Goal: Communication & Community: Answer question/provide support

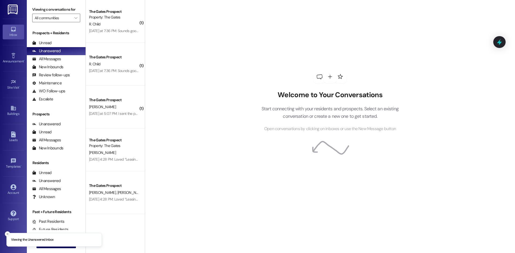
click at [8, 233] on icon "Close toast" at bounding box center [7, 234] width 3 height 3
click at [47, 245] on span "New Message" at bounding box center [59, 244] width 24 height 6
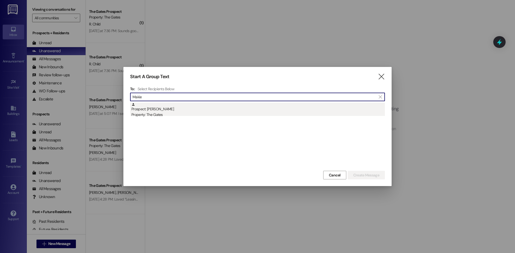
type input "Makie"
click at [184, 107] on div "Prospect: [PERSON_NAME] Property: The Gates" at bounding box center [257, 110] width 253 height 15
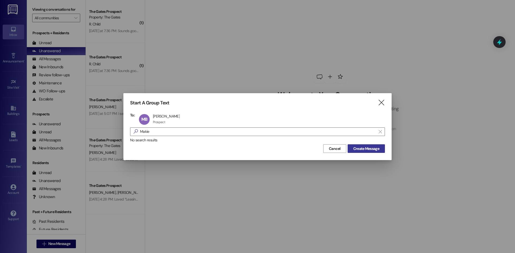
click at [368, 148] on span "Create Message" at bounding box center [366, 149] width 26 height 6
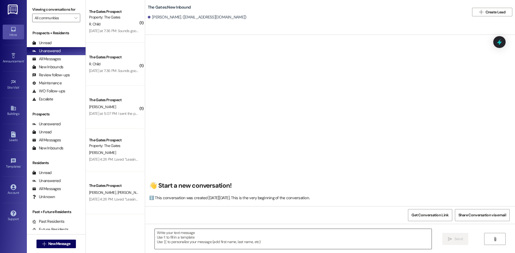
click at [172, 233] on textarea at bounding box center [293, 239] width 277 height 20
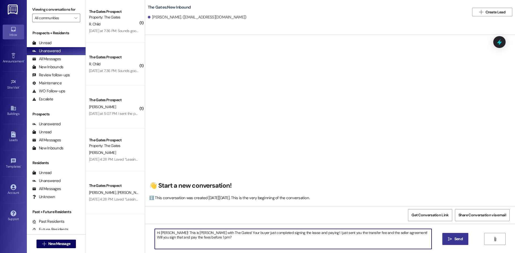
type textarea "Hi [PERSON_NAME]! This is [PERSON_NAME] with The Gates! Your buyer just complet…"
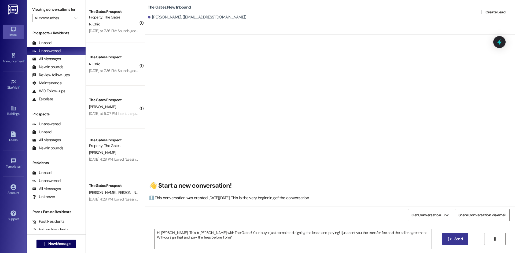
click at [464, 234] on button " Send" at bounding box center [455, 239] width 26 height 12
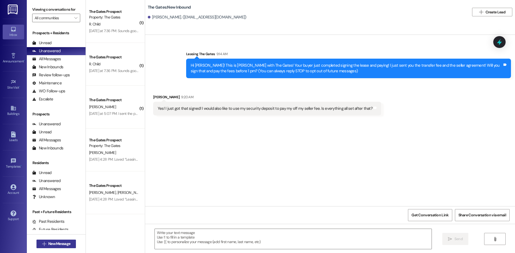
click at [56, 243] on span "New Message" at bounding box center [59, 244] width 22 height 6
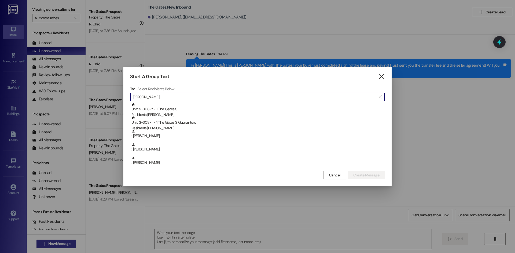
type input "I"
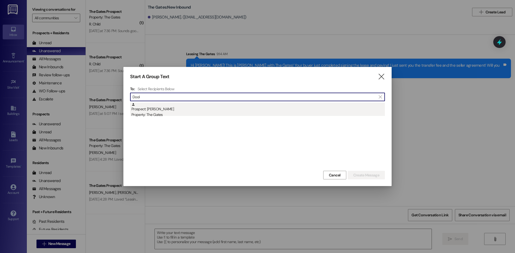
type input "Dool"
click at [156, 111] on div "Prospect: [PERSON_NAME] Property: The Gates" at bounding box center [257, 110] width 253 height 15
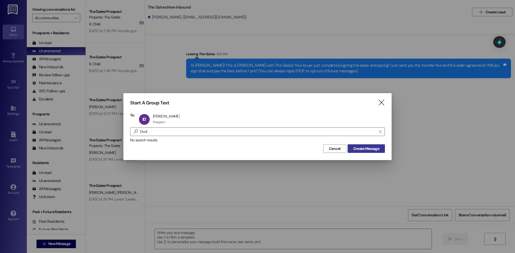
click at [374, 146] on span "Create Message" at bounding box center [366, 149] width 26 height 6
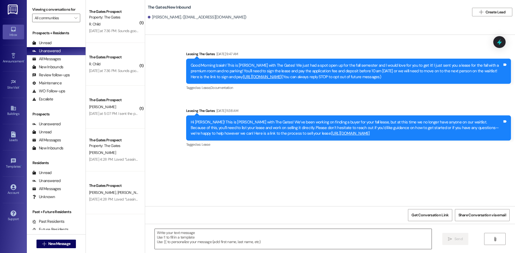
click at [205, 238] on textarea at bounding box center [293, 239] width 277 height 20
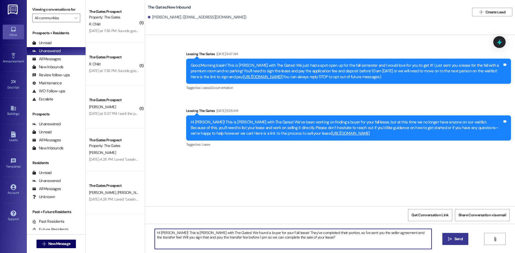
type textarea "Hi [PERSON_NAME]! This is [PERSON_NAME] with The Gates! We found a buyer for yo…"
click at [457, 239] on span "Send" at bounding box center [458, 239] width 8 height 6
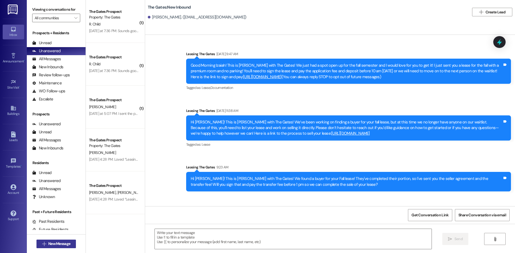
click at [61, 242] on span "New Message" at bounding box center [59, 244] width 22 height 6
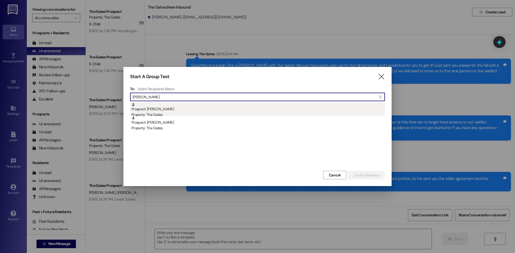
type input "[PERSON_NAME]"
click at [166, 111] on div "Prospect: [PERSON_NAME] Property: The Gates" at bounding box center [257, 110] width 253 height 15
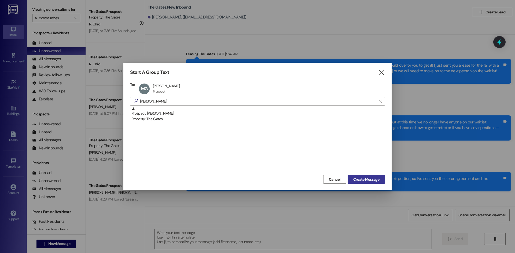
click at [374, 179] on span "Create Message" at bounding box center [366, 180] width 26 height 6
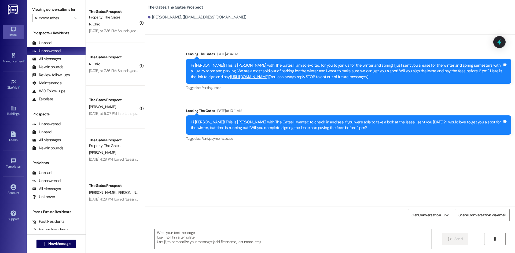
click at [176, 245] on textarea at bounding box center [293, 239] width 277 height 20
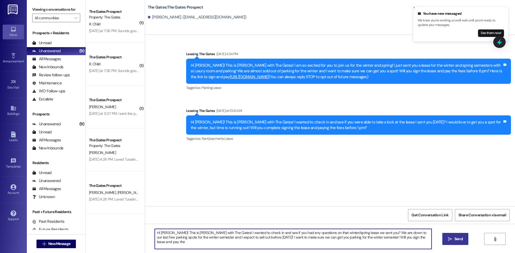
click at [168, 245] on textarea "Hi [PERSON_NAME]! This is [PERSON_NAME] with The Gates! I wanted to check in an…" at bounding box center [293, 239] width 277 height 20
click at [160, 244] on textarea "Hi [PERSON_NAME]! This is [PERSON_NAME] with The Gates! I wanted to check in an…" at bounding box center [293, 239] width 277 height 20
type textarea "Hi [PERSON_NAME]! This is [PERSON_NAME] with The Gates! I wanted to check in an…"
click at [467, 240] on button " Send" at bounding box center [455, 239] width 26 height 12
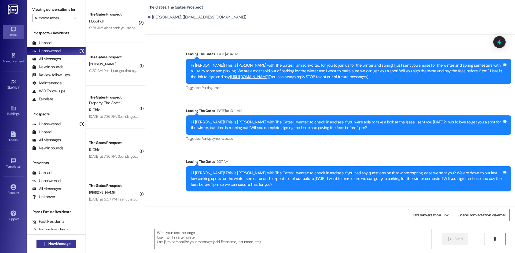
click at [64, 244] on span "New Message" at bounding box center [59, 244] width 22 height 6
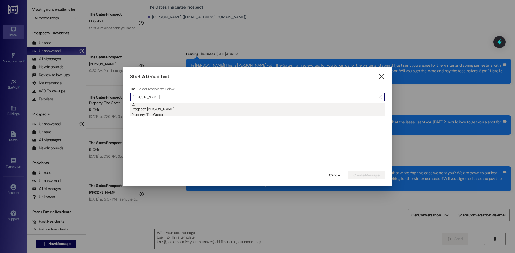
type input "[PERSON_NAME]"
click at [167, 112] on div "Prospect: [PERSON_NAME] Property: The Gates" at bounding box center [257, 110] width 253 height 15
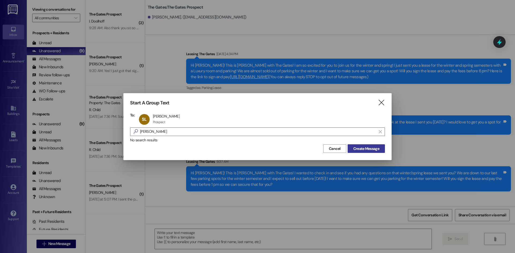
click at [349, 150] on button "Create Message" at bounding box center [365, 148] width 37 height 9
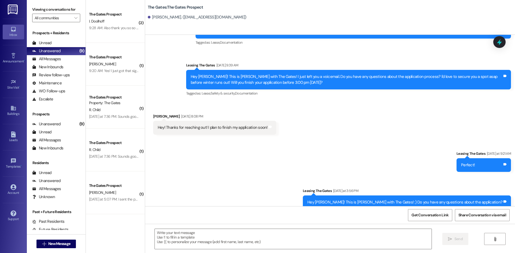
scroll to position [473, 0]
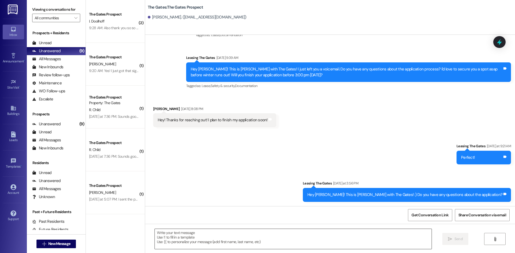
click at [243, 243] on textarea at bounding box center [293, 239] width 277 height 20
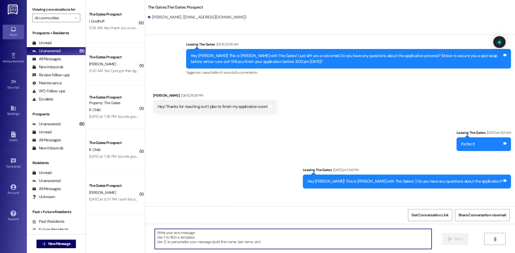
scroll to position [510, 0]
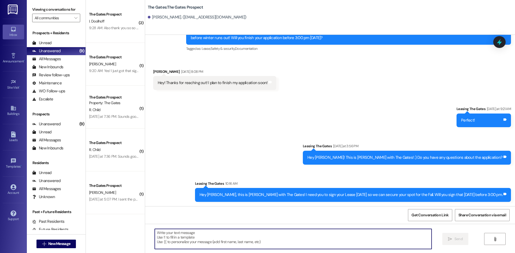
click at [201, 233] on textarea at bounding box center [293, 239] width 277 height 20
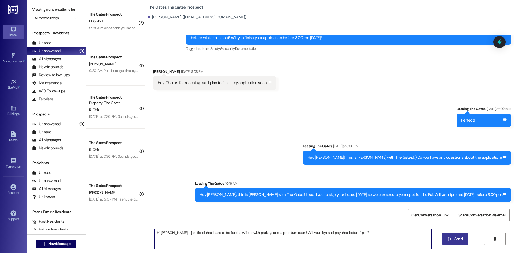
type textarea "Hi [PERSON_NAME]! I just fixed that lease to be for the Winter with parking and…"
click at [466, 238] on button " Send" at bounding box center [455, 239] width 26 height 12
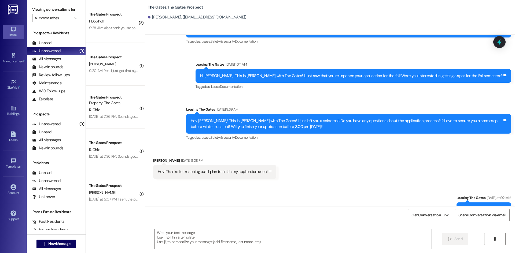
scroll to position [398, 0]
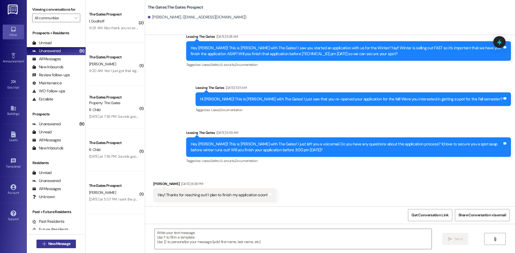
click at [66, 247] on button " New Message" at bounding box center [56, 244] width 40 height 9
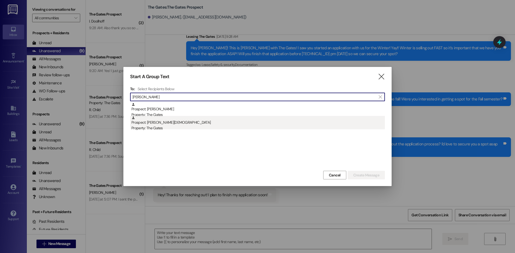
type input "[PERSON_NAME]"
click at [166, 128] on div "Property: The Gates" at bounding box center [257, 128] width 253 height 6
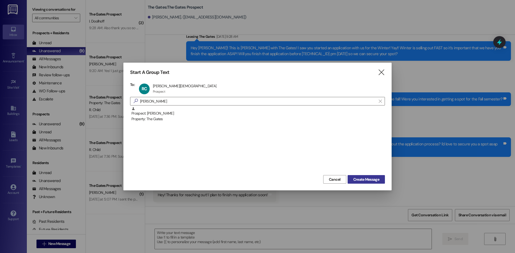
click at [359, 180] on span "Create Message" at bounding box center [366, 180] width 26 height 6
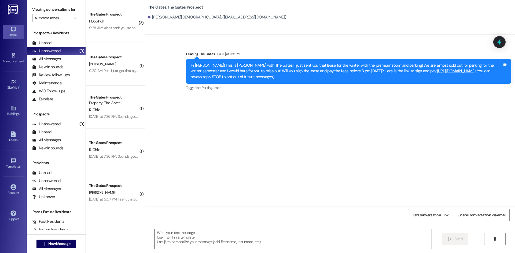
click at [174, 235] on textarea at bounding box center [293, 239] width 277 height 20
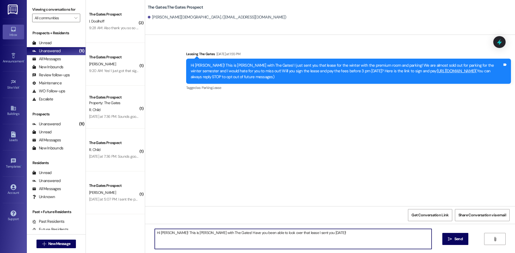
click at [340, 234] on textarea "Hi [PERSON_NAME]! This is [PERSON_NAME] with The Gates! Have you been able to l…" at bounding box center [293, 239] width 277 height 20
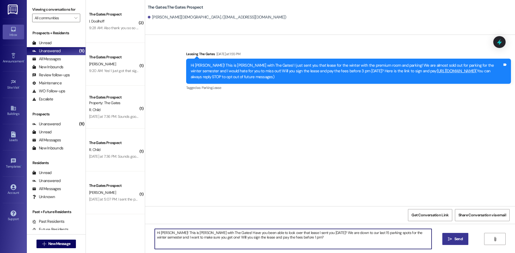
type textarea "Hi [PERSON_NAME]! This is [PERSON_NAME] with The Gates! Have you been able to l…"
click at [456, 241] on span "Send" at bounding box center [458, 239] width 8 height 6
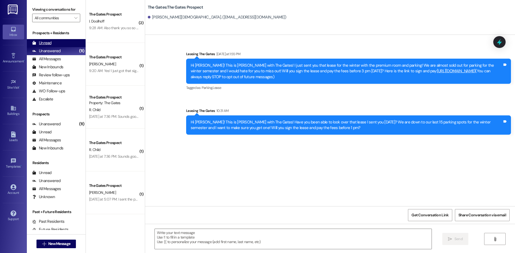
click at [52, 39] on div "Unread (0)" at bounding box center [56, 43] width 59 height 8
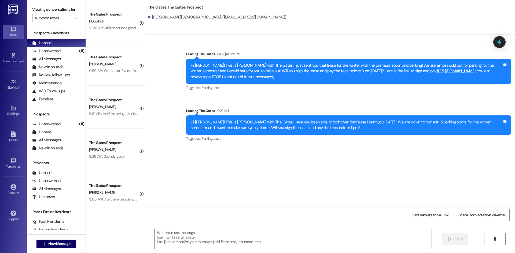
click at [53, 239] on div " New Message" at bounding box center [56, 243] width 40 height 13
click at [55, 244] on span "New Message" at bounding box center [59, 244] width 22 height 6
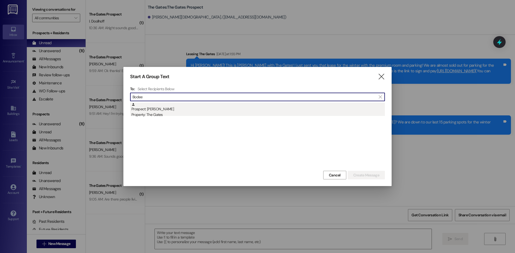
type input "Bodee"
click at [157, 110] on div "Prospect: [PERSON_NAME] Property: The Gates" at bounding box center [257, 110] width 253 height 15
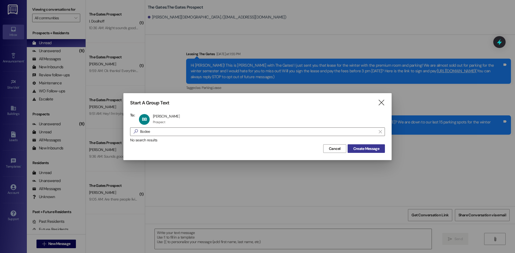
click at [369, 148] on span "Create Message" at bounding box center [366, 149] width 26 height 6
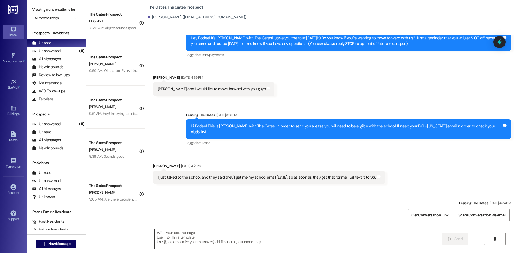
scroll to position [84, 0]
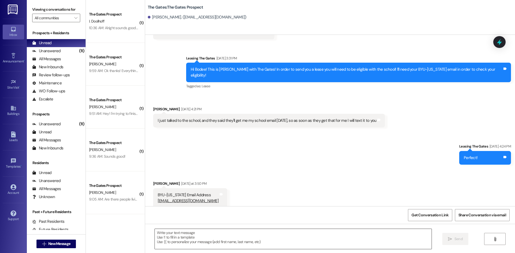
click at [178, 241] on textarea at bounding box center [293, 239] width 277 height 20
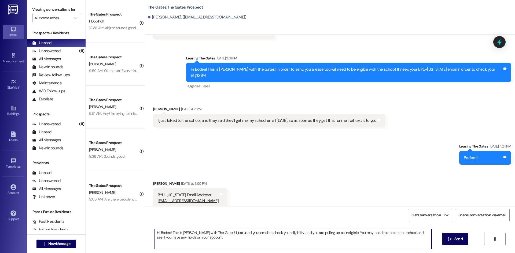
type textarea "Hi Bodee! This is [PERSON_NAME] with The Gates! I just used your email to check…"
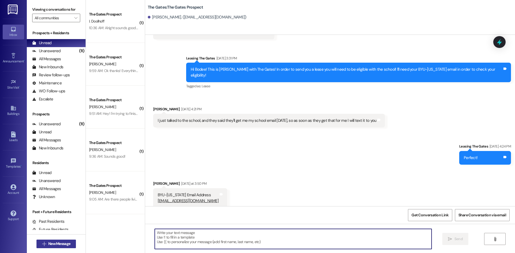
click at [59, 242] on span "New Message" at bounding box center [59, 244] width 22 height 6
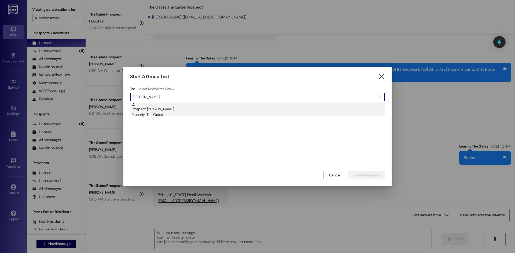
type input "[PERSON_NAME]"
click at [180, 112] on div "Property: The Gates" at bounding box center [257, 115] width 253 height 6
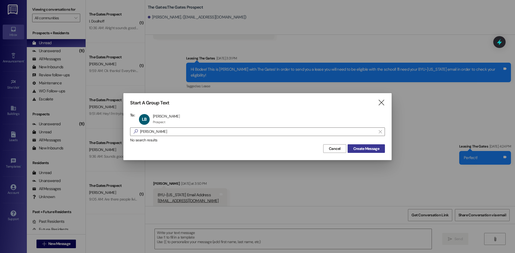
click at [371, 146] on span "Create Message" at bounding box center [366, 149] width 26 height 6
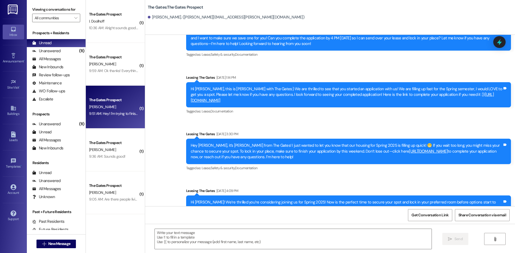
scroll to position [2442, 0]
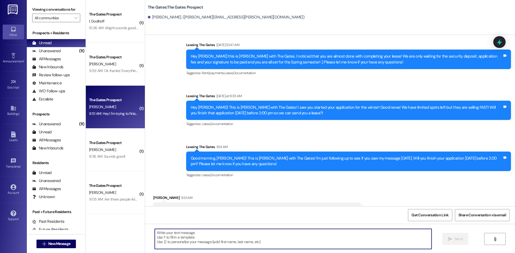
click at [218, 246] on textarea at bounding box center [293, 239] width 277 height 20
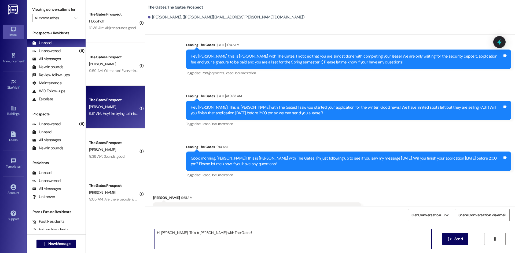
type textarea "Hi [PERSON_NAME]! This is [PERSON_NAME] with The Gates!"
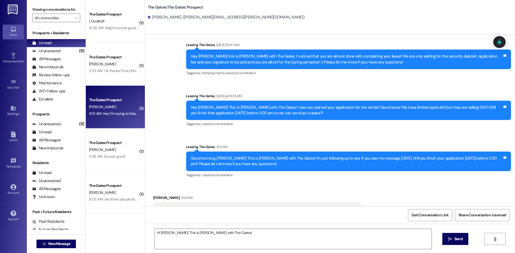
scroll to position [2479, 0]
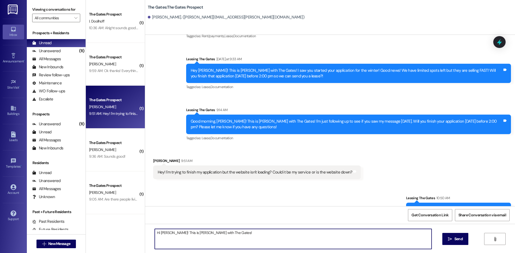
drag, startPoint x: 254, startPoint y: 235, endPoint x: 115, endPoint y: 219, distance: 139.8
click at [115, 219] on div "( 1 ) The Gates Prospect I. Doolhoff 10:36 AM: Alright sounds good! I just went…" at bounding box center [300, 126] width 429 height 253
type textarea "It is for the application fee and the deposit, it is due upon signing the lease…"
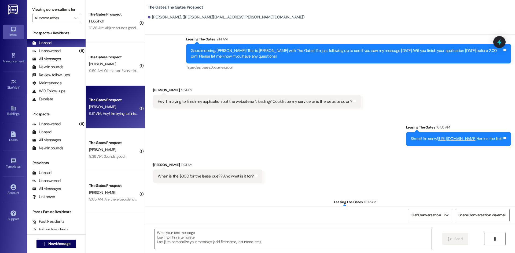
scroll to position [2554, 0]
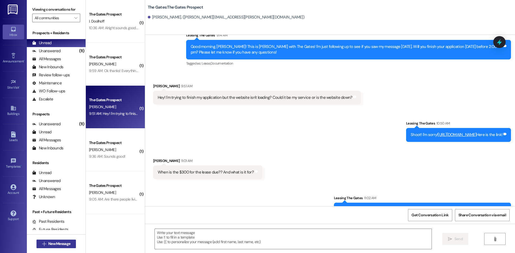
click at [44, 247] on button " New Message" at bounding box center [56, 244] width 40 height 9
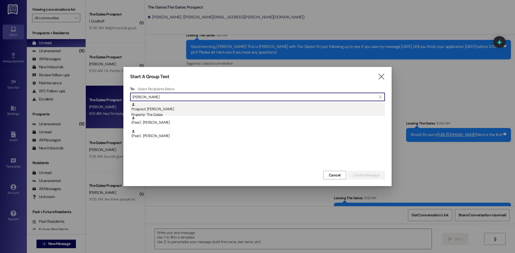
type input "[PERSON_NAME]"
click at [162, 108] on div "Prospect: [PERSON_NAME] Property: The Gates" at bounding box center [257, 110] width 253 height 15
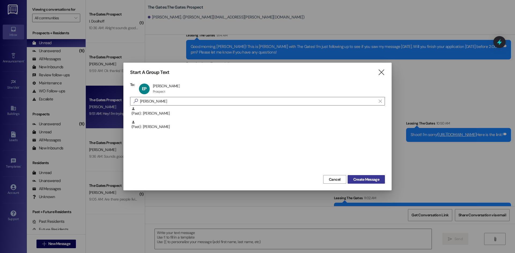
click at [362, 180] on span "Create Message" at bounding box center [366, 180] width 26 height 6
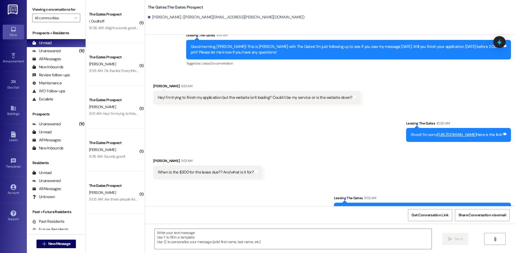
scroll to position [0, 0]
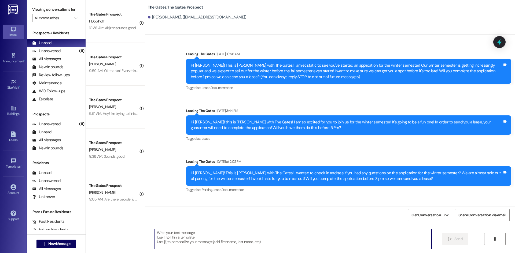
click at [167, 238] on textarea at bounding box center [293, 239] width 277 height 20
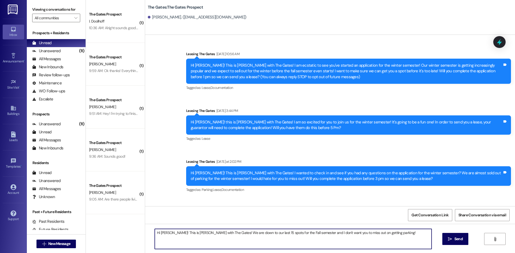
click at [286, 234] on textarea "Hi [PERSON_NAME]! This is [PERSON_NAME] with The Gates! We are down to our last…" at bounding box center [293, 239] width 277 height 20
click at [401, 235] on textarea "Hi [PERSON_NAME]! This is [PERSON_NAME] with The Gates! We are down to our last…" at bounding box center [293, 239] width 277 height 20
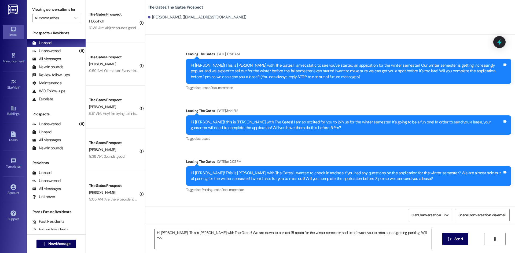
click at [408, 232] on textarea "Hi [PERSON_NAME]! This is [PERSON_NAME] with The Gates! We are down to our last…" at bounding box center [293, 239] width 277 height 20
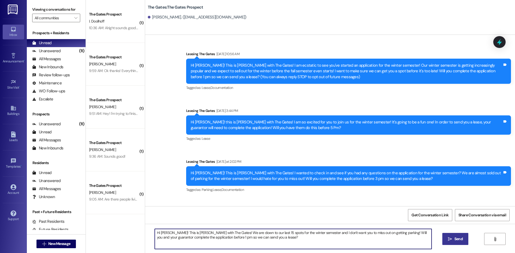
type textarea "Hi [PERSON_NAME]! This is [PERSON_NAME] with The Gates! We are down to our last…"
click at [454, 237] on span "Send" at bounding box center [458, 239] width 8 height 6
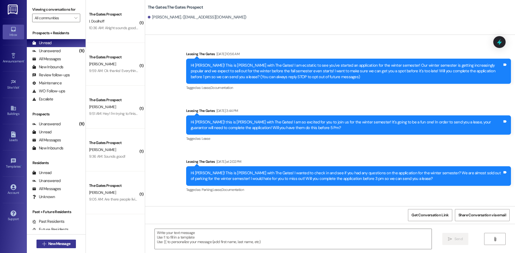
click at [55, 245] on span "New Message" at bounding box center [59, 244] width 22 height 6
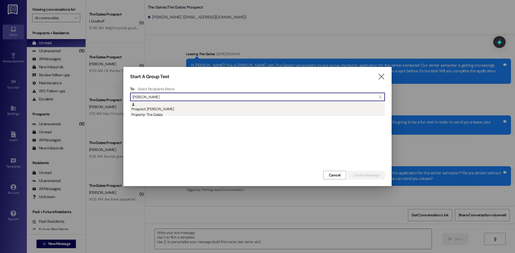
type input "[PERSON_NAME]"
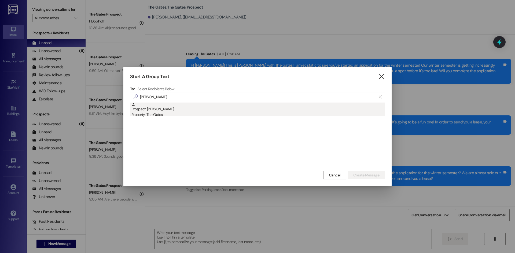
click at [159, 115] on div "Property: The Gates" at bounding box center [257, 115] width 253 height 6
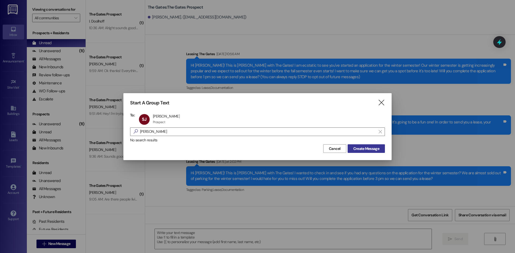
click at [355, 148] on span "Create Message" at bounding box center [366, 149] width 26 height 6
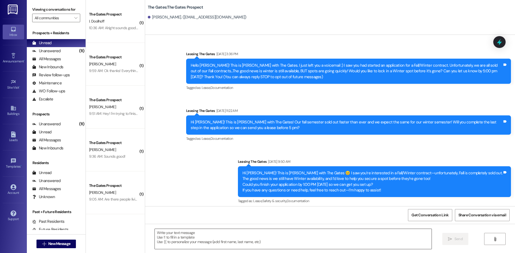
click at [171, 237] on textarea at bounding box center [293, 239] width 277 height 20
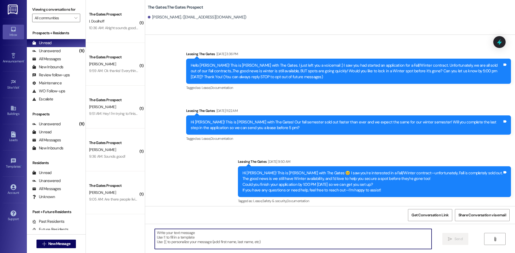
paste textarea "Hi [PERSON_NAME]! This is [PERSON_NAME] with The Gates! We are down to our last…"
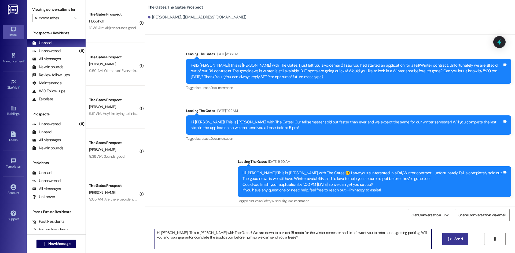
click at [165, 231] on textarea "Hi [PERSON_NAME]! This is [PERSON_NAME] with The Gates! We are down to our last…" at bounding box center [293, 239] width 277 height 20
drag, startPoint x: 403, startPoint y: 231, endPoint x: 168, endPoint y: 239, distance: 235.4
click at [168, 239] on textarea "Hi [PERSON_NAME]! This is [PERSON_NAME] with The Gates! We are down to our last…" at bounding box center [293, 239] width 277 height 20
type textarea "Hi [PERSON_NAME]! This is [PERSON_NAME] with The Gates! We are down to our last…"
click at [460, 238] on span "Send" at bounding box center [458, 239] width 8 height 6
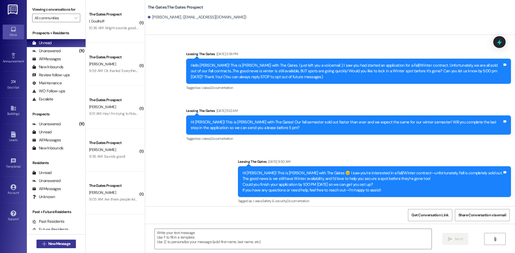
click at [70, 240] on button " New Message" at bounding box center [56, 244] width 40 height 9
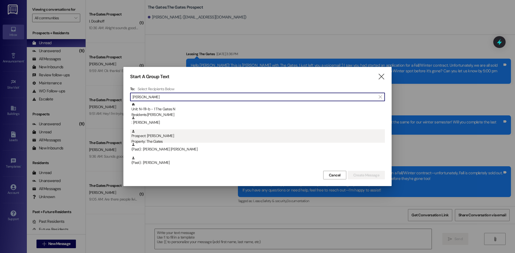
type input "[PERSON_NAME]"
click at [168, 138] on div "Prospect: [PERSON_NAME] Property: The Gates" at bounding box center [257, 136] width 253 height 15
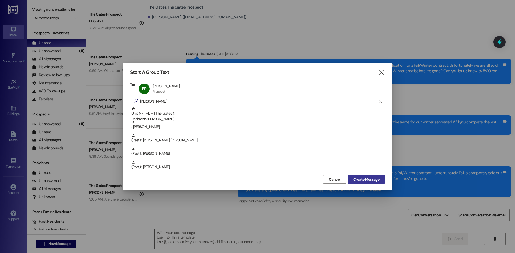
click at [375, 182] on span "Create Message" at bounding box center [366, 180] width 26 height 6
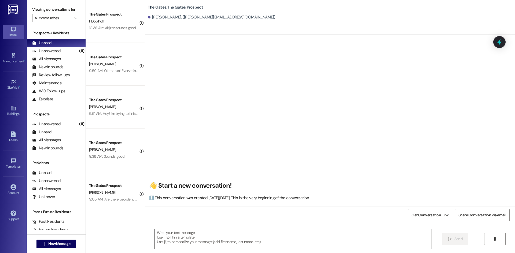
click at [161, 235] on textarea at bounding box center [293, 239] width 277 height 20
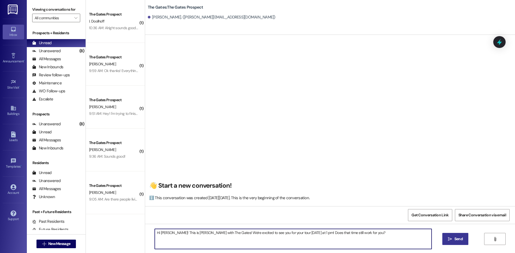
type textarea "Hi [PERSON_NAME]! This is [PERSON_NAME] with The Gates! We're excited to see yo…"
click at [460, 240] on span "Send" at bounding box center [458, 239] width 8 height 6
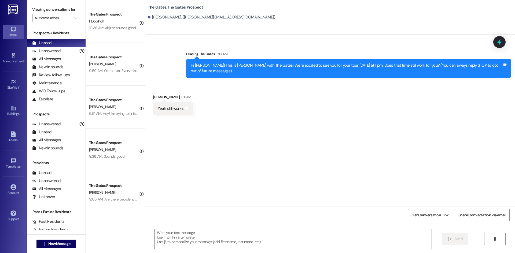
click at [58, 239] on div " New Message" at bounding box center [56, 243] width 40 height 13
click at [58, 244] on span "New Message" at bounding box center [59, 244] width 22 height 6
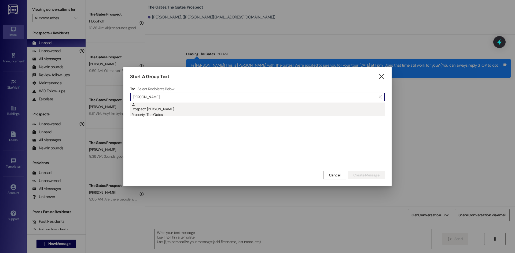
type input "[PERSON_NAME]"
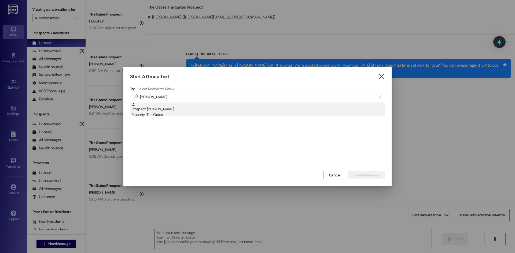
click at [162, 107] on div "Prospect: [PERSON_NAME] Property: The Gates" at bounding box center [257, 110] width 253 height 15
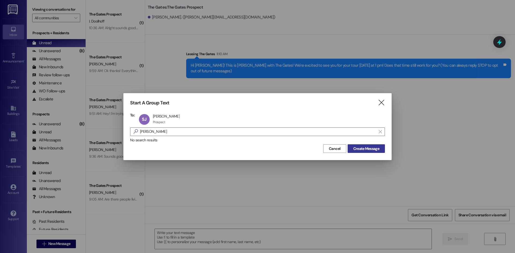
click at [353, 150] on span "Create Message" at bounding box center [366, 149] width 26 height 6
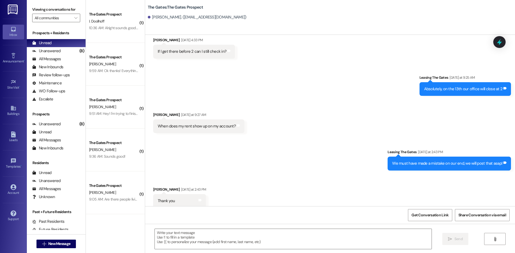
scroll to position [841, 0]
click at [55, 242] on span "New Message" at bounding box center [59, 244] width 22 height 6
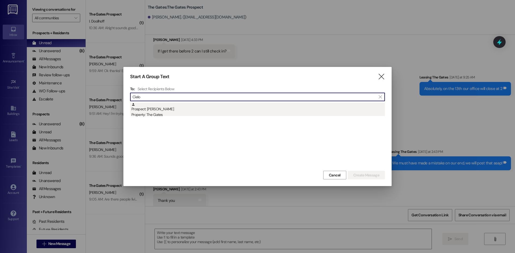
type input "Cielo"
click at [163, 107] on div "Prospect: [PERSON_NAME] Property: The Gates" at bounding box center [257, 110] width 253 height 15
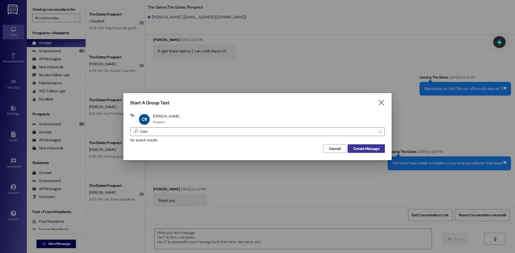
click at [368, 147] on span "Create Message" at bounding box center [366, 149] width 26 height 6
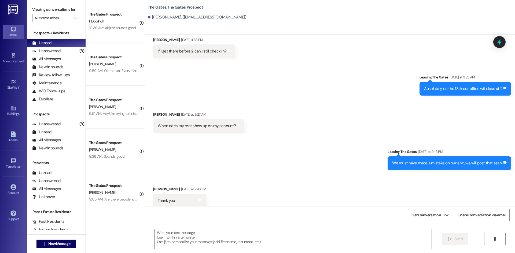
scroll to position [43, 0]
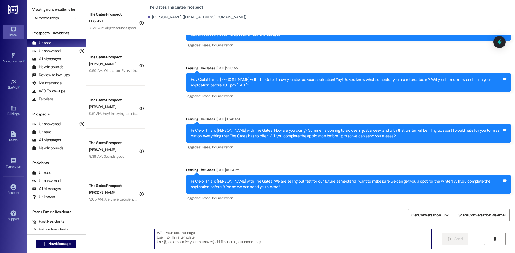
click at [183, 244] on textarea at bounding box center [293, 239] width 277 height 20
type textarea "H"
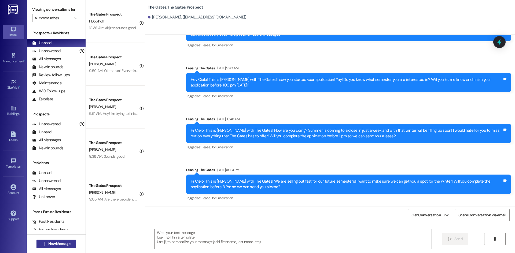
click at [43, 241] on span " New Message" at bounding box center [56, 244] width 31 height 6
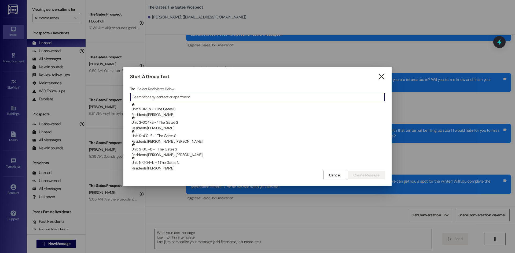
click at [379, 76] on icon "" at bounding box center [380, 77] width 7 height 6
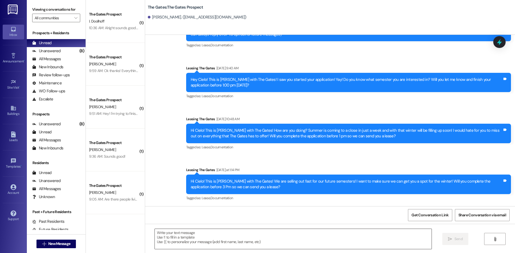
click at [187, 235] on textarea at bounding box center [293, 239] width 277 height 20
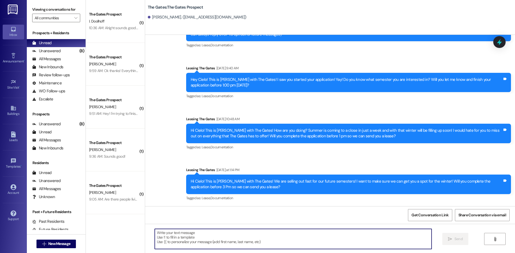
paste textarea "Hi [PERSON_NAME]! This is [PERSON_NAME] with The Gates! We are down to our last…"
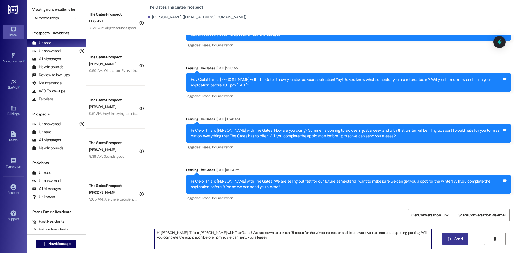
click at [167, 232] on textarea "Hi [PERSON_NAME]! This is [PERSON_NAME] with The Gates! We are down to our last…" at bounding box center [293, 239] width 277 height 20
type textarea "Hi Cielo! This is [PERSON_NAME] with The Gates! We are down to our last 15 spot…"
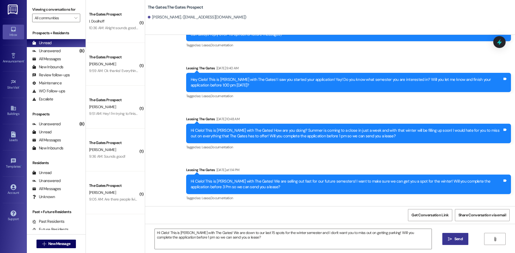
click at [445, 241] on button " Send" at bounding box center [455, 239] width 26 height 12
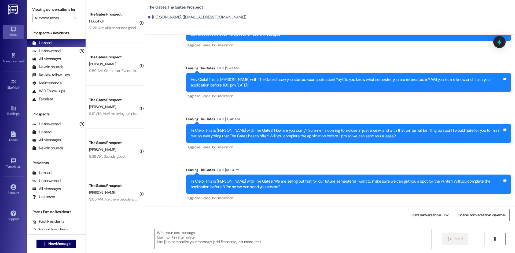
scroll to position [86, 0]
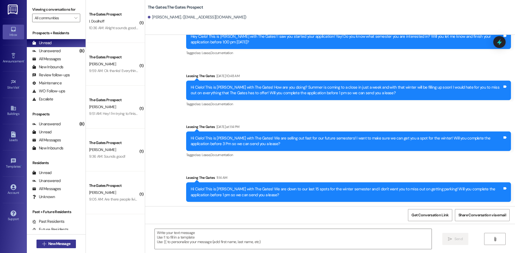
click at [62, 244] on span "New Message" at bounding box center [59, 244] width 22 height 6
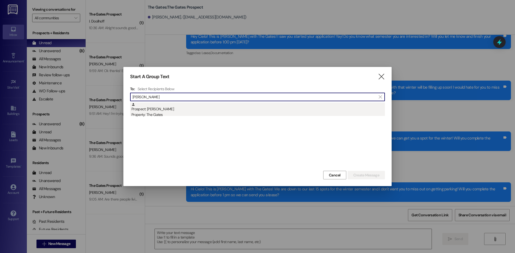
type input "[PERSON_NAME]"
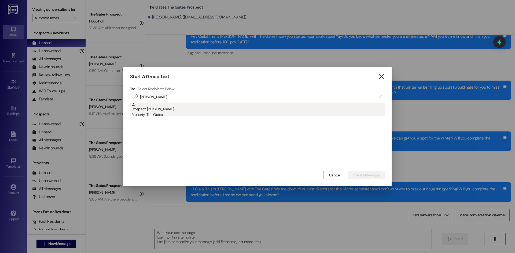
click at [165, 115] on div "Property: The Gates" at bounding box center [257, 115] width 253 height 6
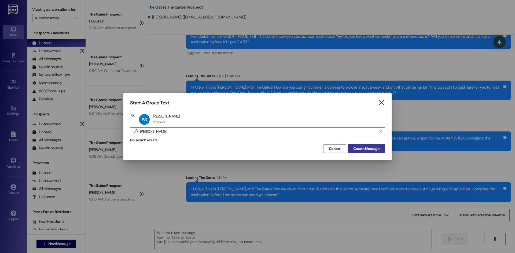
click at [375, 150] on span "Create Message" at bounding box center [366, 149] width 26 height 6
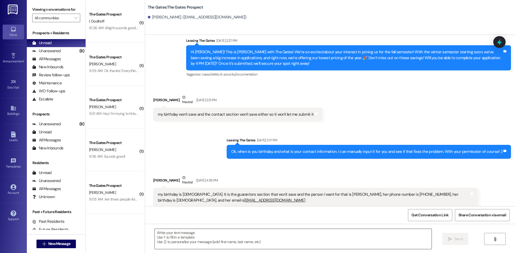
click at [171, 237] on textarea at bounding box center [293, 239] width 277 height 20
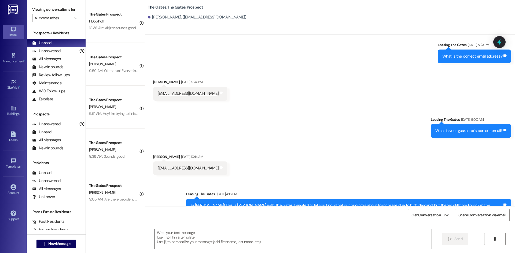
paste textarea "Hi [PERSON_NAME]! This is [PERSON_NAME] with The Gates! We are down to our last…"
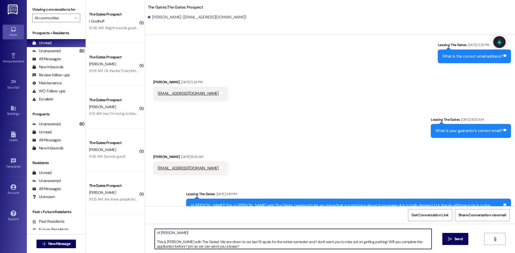
scroll to position [1793, 0]
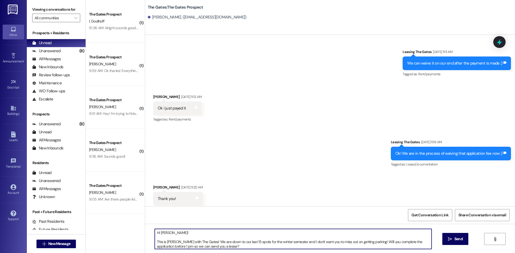
click at [155, 243] on textarea "Hi [PERSON_NAME]! This is [PERSON_NAME] with The Gates! We are down to our last…" at bounding box center [293, 239] width 277 height 20
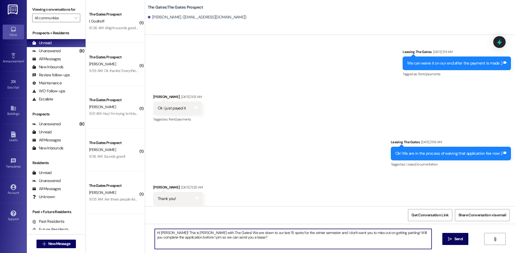
click at [170, 233] on textarea "Hi [PERSON_NAME]! This is [PERSON_NAME] with The Gates! We are down to our last…" at bounding box center [293, 239] width 277 height 20
type textarea "Hi [PERSON_NAME]! This is [PERSON_NAME] with The Gates! We are down to our last…"
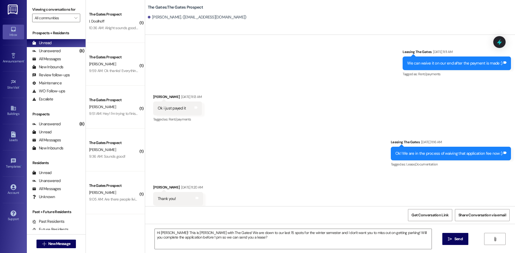
click at [456, 239] on span "Send" at bounding box center [458, 239] width 8 height 6
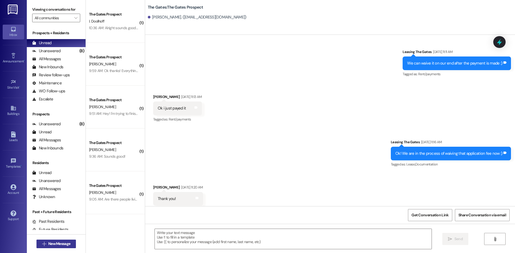
click at [55, 242] on span "New Message" at bounding box center [59, 244] width 22 height 6
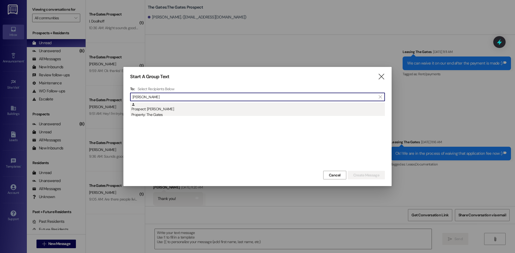
type input "[PERSON_NAME]"
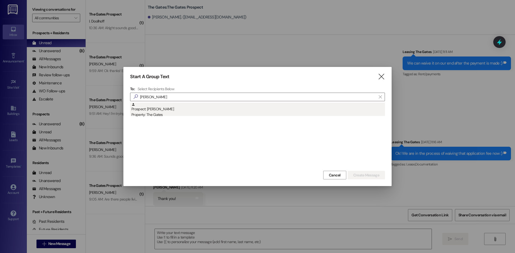
click at [151, 114] on div "Property: The Gates" at bounding box center [257, 115] width 253 height 6
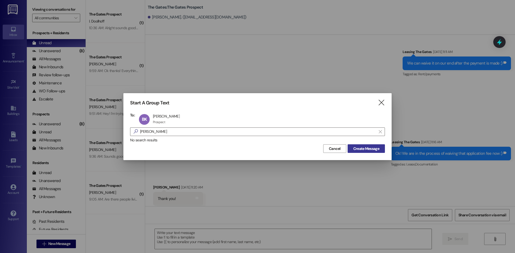
click at [362, 147] on span "Create Message" at bounding box center [366, 149] width 26 height 6
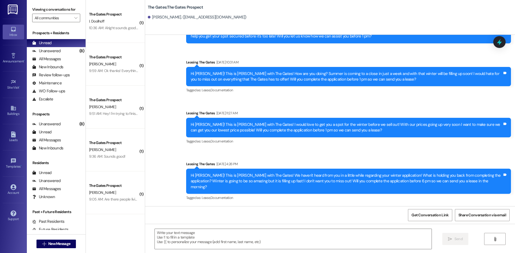
scroll to position [211, 0]
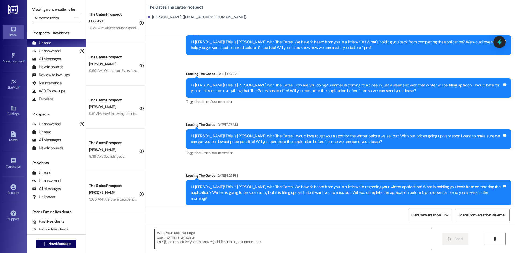
click at [167, 232] on textarea at bounding box center [293, 239] width 277 height 20
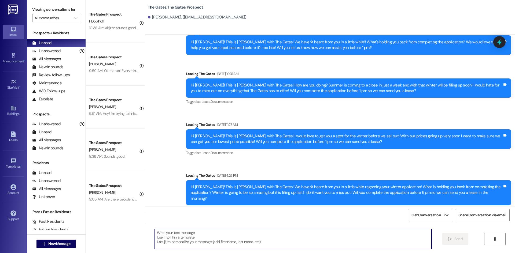
paste textarea "Hi [PERSON_NAME]! This is [PERSON_NAME] with The Gates! We are down to our last…"
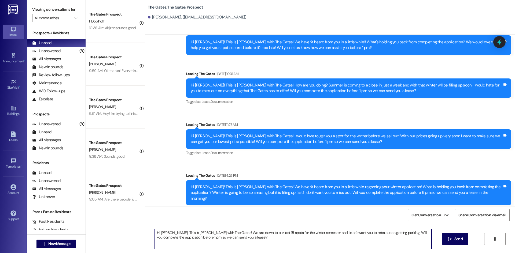
click at [168, 232] on textarea "Hi [PERSON_NAME]! This is [PERSON_NAME] with The Gates! We are down to our last…" at bounding box center [293, 239] width 277 height 20
type textarea "Hi [PERSON_NAME]! This is [PERSON_NAME] with The Gates! We are down to our last…"
click at [448, 239] on icon "" at bounding box center [450, 239] width 4 height 4
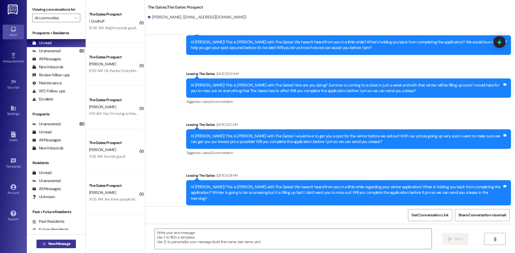
click at [54, 244] on span "New Message" at bounding box center [59, 244] width 22 height 6
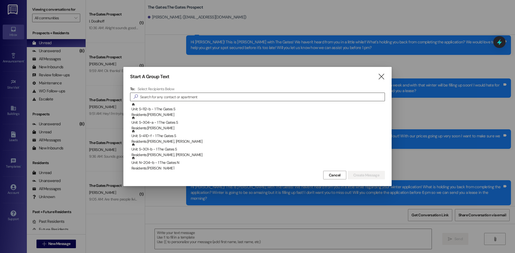
click at [156, 95] on input at bounding box center [262, 97] width 244 height 8
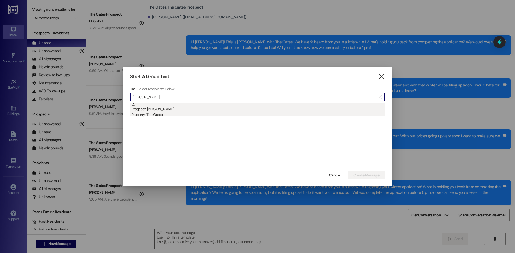
type input "[PERSON_NAME]"
click at [180, 113] on div "Property: The Gates" at bounding box center [257, 115] width 253 height 6
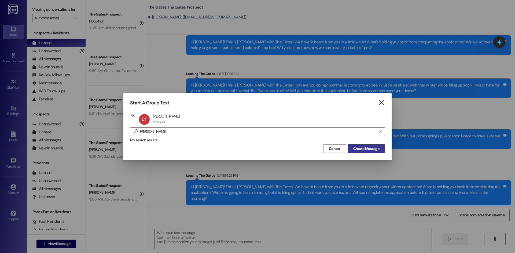
click at [363, 151] on span "Create Message" at bounding box center [366, 149] width 26 height 6
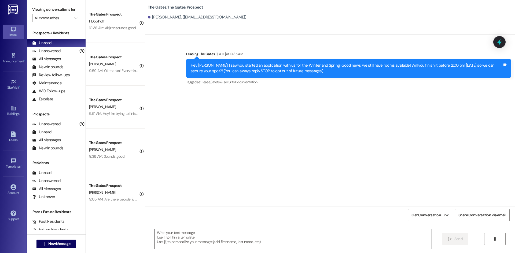
scroll to position [0, 0]
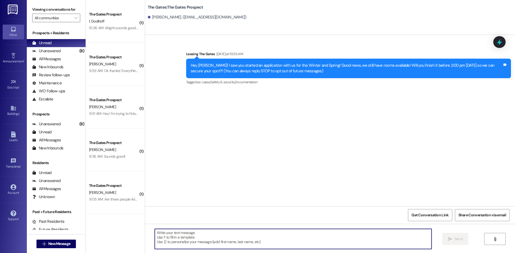
click at [204, 239] on textarea at bounding box center [293, 239] width 277 height 20
paste textarea "Hi [PERSON_NAME]! This is [PERSON_NAME] with The Gates! We are down to our last…"
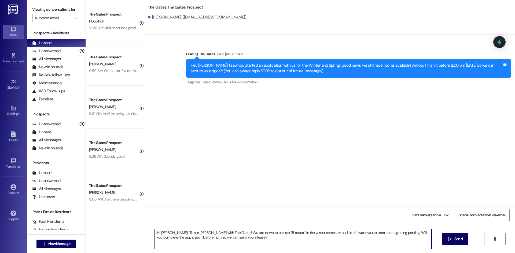
click at [166, 232] on textarea "Hi [PERSON_NAME]! This is [PERSON_NAME] with The Gates! We are down to our last…" at bounding box center [293, 239] width 277 height 20
type textarea "Hi [PERSON_NAME]! This is [PERSON_NAME] with The Gates! We are down to our last…"
click at [448, 241] on icon "" at bounding box center [450, 239] width 4 height 4
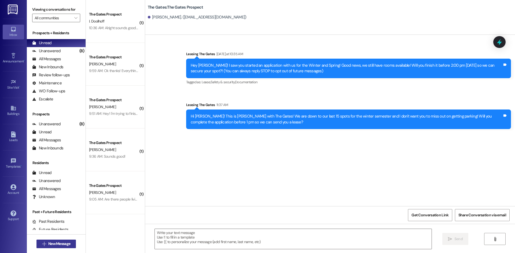
click at [60, 245] on span "New Message" at bounding box center [59, 244] width 22 height 6
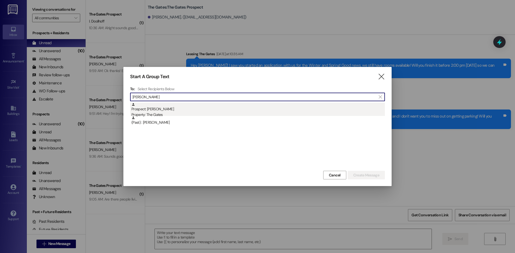
type input "[PERSON_NAME]"
click at [183, 109] on div "Prospect: [PERSON_NAME] Property: The Gates" at bounding box center [257, 110] width 253 height 15
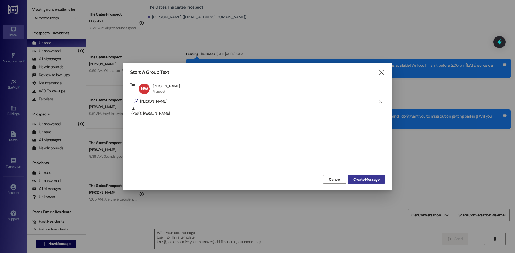
click at [362, 178] on span "Create Message" at bounding box center [366, 180] width 26 height 6
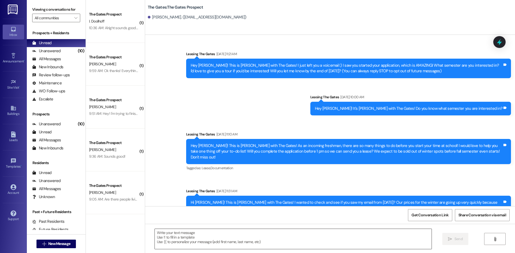
click at [169, 235] on textarea at bounding box center [293, 239] width 277 height 20
paste textarea "Hi [PERSON_NAME]! This is [PERSON_NAME] with The Gates! We are down to our last…"
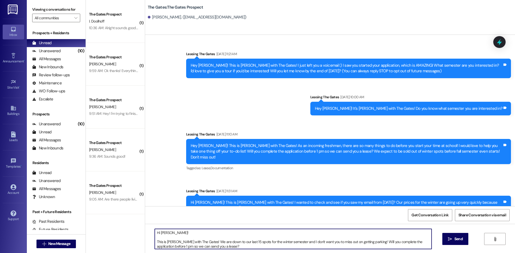
click at [155, 242] on textarea "Hi [PERSON_NAME]! This is [PERSON_NAME] with The Gates! We are down to our last…" at bounding box center [293, 239] width 277 height 20
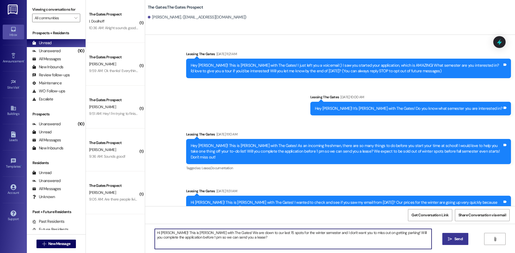
type textarea "Hi [PERSON_NAME]! This is [PERSON_NAME] with The Gates! We are down to our last…"
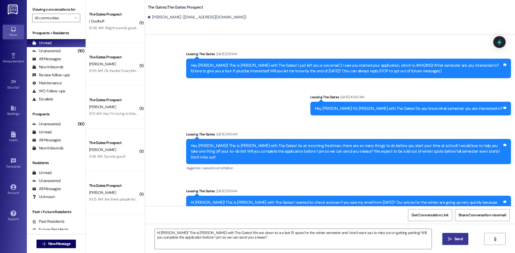
click at [454, 239] on span "Send" at bounding box center [458, 239] width 8 height 6
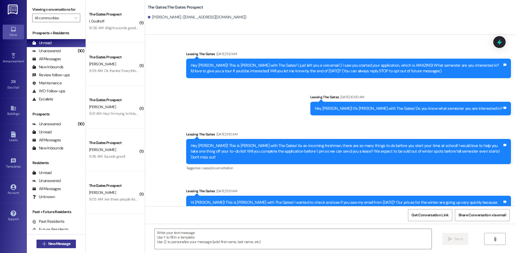
click at [55, 244] on span "New Message" at bounding box center [59, 244] width 22 height 6
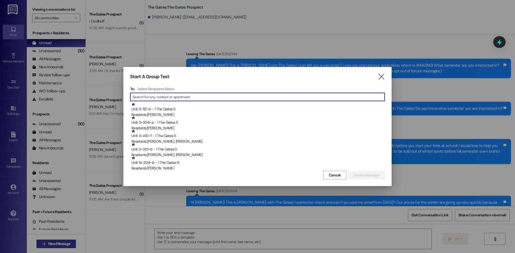
type input "H"
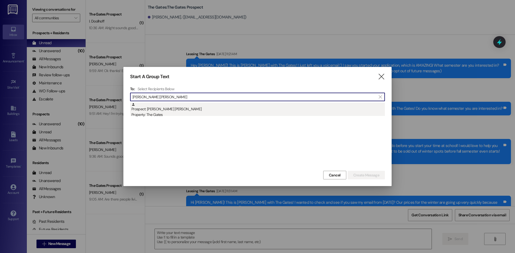
type input "[PERSON_NAME] [PERSON_NAME]"
click at [153, 114] on div "Property: The Gates" at bounding box center [257, 115] width 253 height 6
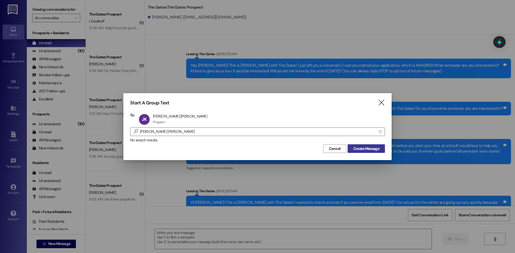
click at [370, 152] on button "Create Message" at bounding box center [365, 148] width 37 height 9
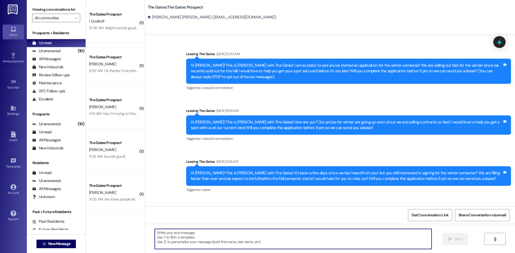
click at [188, 233] on textarea at bounding box center [293, 239] width 277 height 20
paste textarea "Hi [PERSON_NAME]! This is [PERSON_NAME] with The Gates! We are down to our last…"
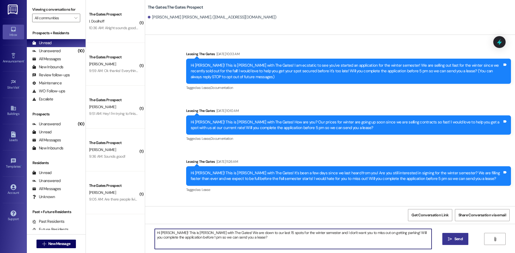
click at [167, 234] on textarea "Hi [PERSON_NAME]! This is [PERSON_NAME] with The Gates! We are down to our last…" at bounding box center [293, 239] width 277 height 20
type textarea "Hi [PERSON_NAME]! This is [PERSON_NAME] with The Gates! We are down to our last…"
click at [461, 235] on button " Send" at bounding box center [455, 239] width 26 height 12
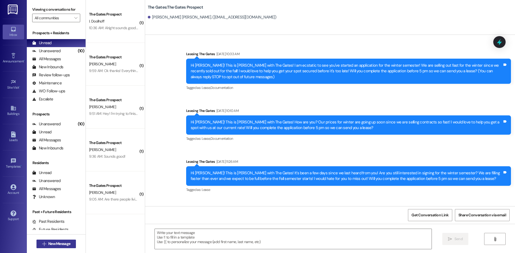
click at [60, 246] on span "New Message" at bounding box center [59, 244] width 22 height 6
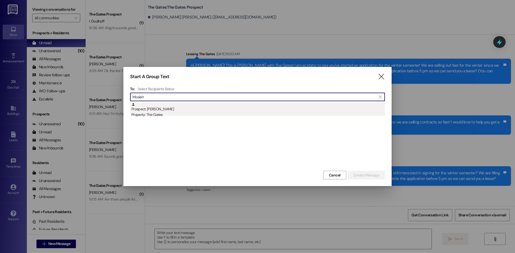
type input "Mosiah"
click at [168, 111] on div "Prospect: [PERSON_NAME] Property: The Gates" at bounding box center [257, 110] width 253 height 15
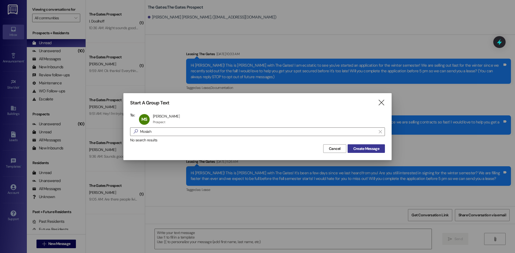
click at [369, 150] on span "Create Message" at bounding box center [366, 149] width 26 height 6
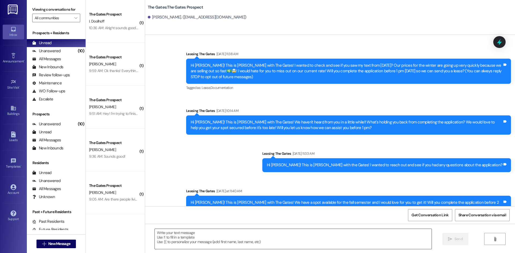
click at [163, 240] on textarea at bounding box center [293, 239] width 277 height 20
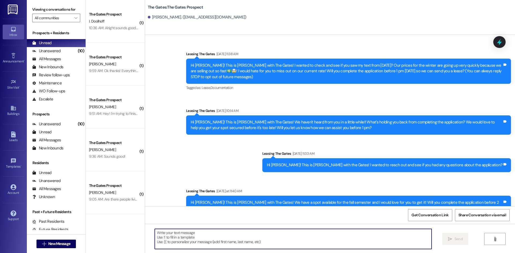
paste textarea "Hi [PERSON_NAME]! This is [PERSON_NAME] with The Gates! We are down to our last…"
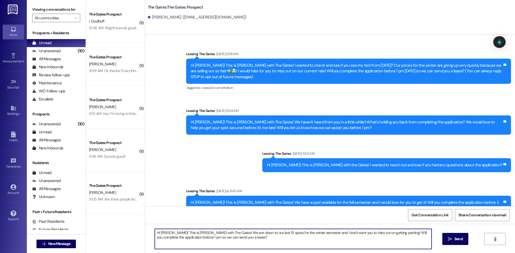
click at [167, 232] on textarea "Hi [PERSON_NAME]! This is [PERSON_NAME] with The Gates! We are down to our last…" at bounding box center [293, 239] width 277 height 20
type textarea "Hi [PERSON_NAME]! This is [PERSON_NAME] with The Gates! We are down to our last…"
click at [459, 238] on span "Send" at bounding box center [458, 239] width 8 height 6
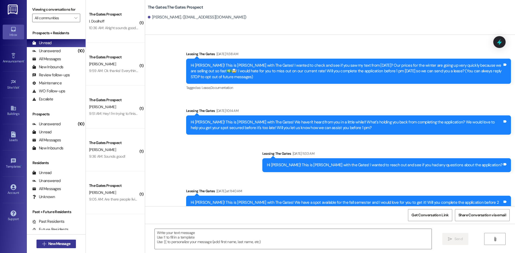
click at [52, 242] on span "New Message" at bounding box center [59, 244] width 22 height 6
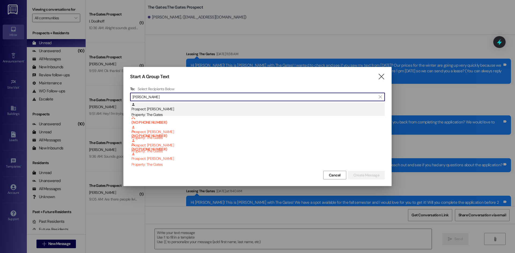
type input "[PERSON_NAME]"
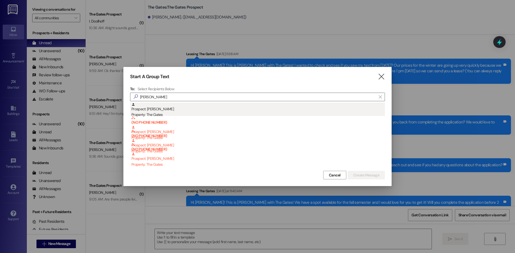
click at [161, 114] on div "Property: The Gates" at bounding box center [257, 115] width 253 height 6
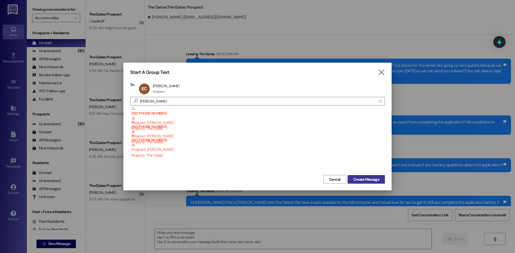
click at [359, 178] on span "Create Message" at bounding box center [366, 180] width 26 height 6
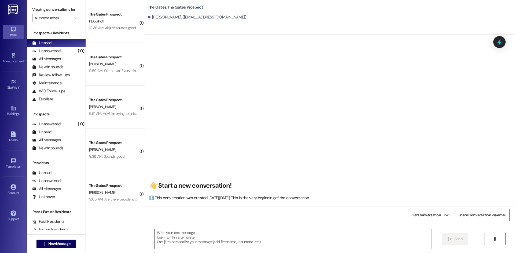
click at [193, 241] on textarea at bounding box center [293, 239] width 277 height 20
paste textarea "Hi [PERSON_NAME]! This is [PERSON_NAME] with The Gates! We are down to our last…"
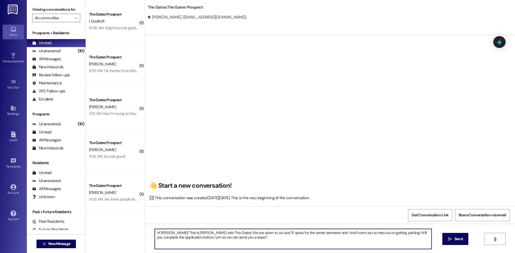
click at [167, 233] on textarea "Hi [PERSON_NAME]! This is [PERSON_NAME] with The Gates! We are down to our last…" at bounding box center [293, 239] width 277 height 20
type textarea "Hi [PERSON_NAME]! This is [PERSON_NAME] with The Gates! We are down to our last…"
click at [463, 238] on button " Send" at bounding box center [455, 239] width 26 height 12
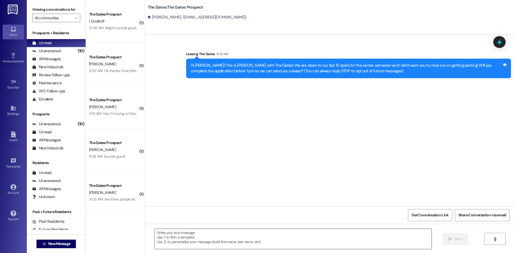
click at [188, 237] on textarea at bounding box center [293, 239] width 277 height 20
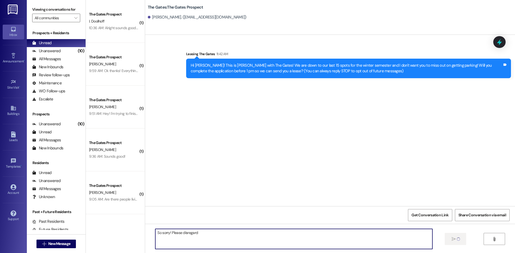
type textarea "So sorry! Please disregard"
